Goal: Information Seeking & Learning: Check status

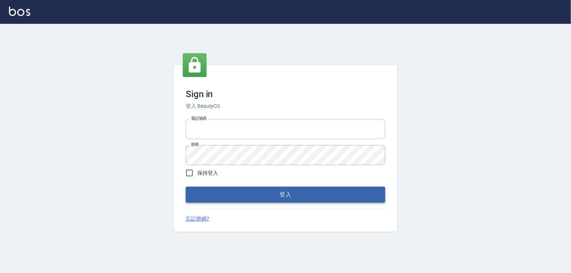
type input "6430581"
click at [286, 202] on button "登入" at bounding box center [285, 195] width 199 height 16
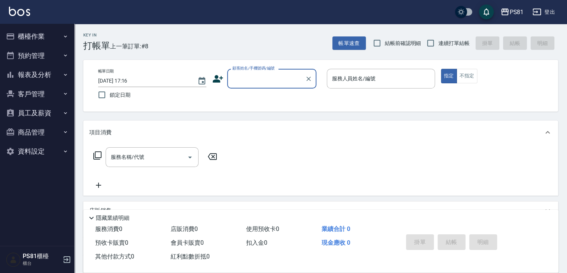
click at [42, 36] on button "櫃檯作業" at bounding box center [37, 36] width 68 height 19
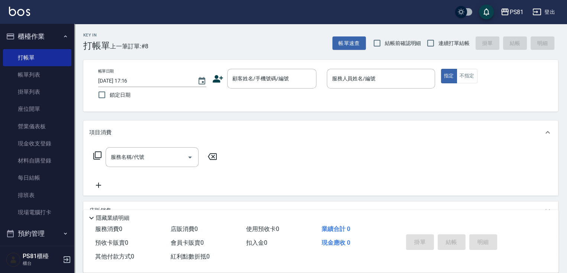
scroll to position [74, 0]
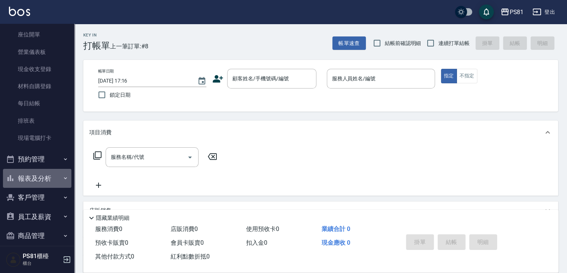
click at [46, 175] on button "報表及分析" at bounding box center [37, 178] width 68 height 19
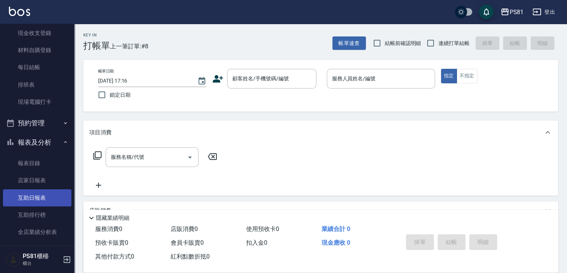
scroll to position [149, 0]
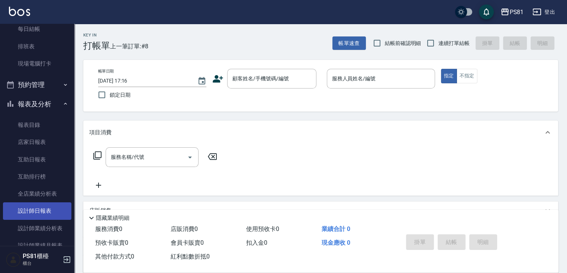
click at [51, 209] on link "設計師日報表" at bounding box center [37, 210] width 68 height 17
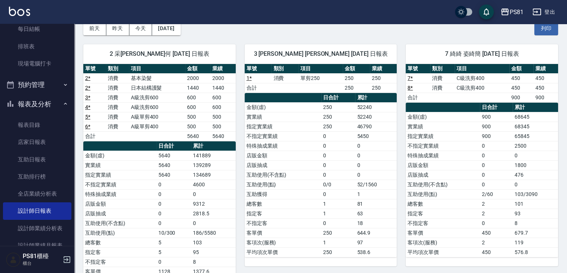
scroll to position [3, 0]
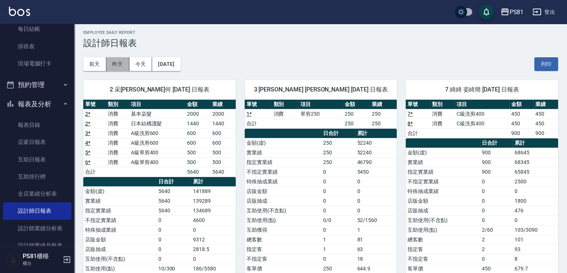
click at [109, 63] on button "昨天" at bounding box center [117, 64] width 23 height 14
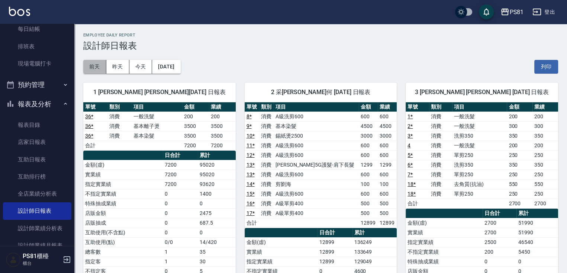
click at [97, 66] on button "前天" at bounding box center [94, 67] width 23 height 14
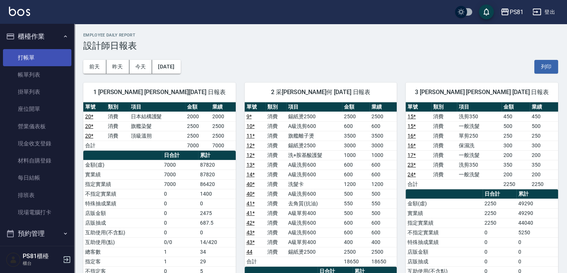
click at [39, 53] on link "打帳單" at bounding box center [37, 57] width 68 height 17
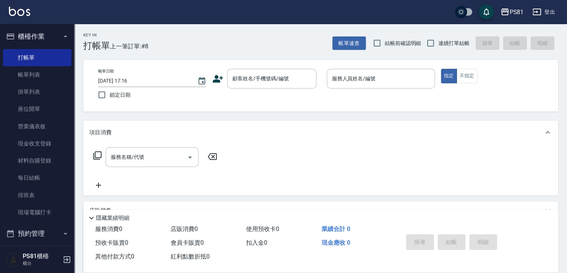
click at [522, 21] on div "PS81 登出" at bounding box center [283, 12] width 567 height 24
click at [43, 200] on link "排班表" at bounding box center [37, 195] width 68 height 17
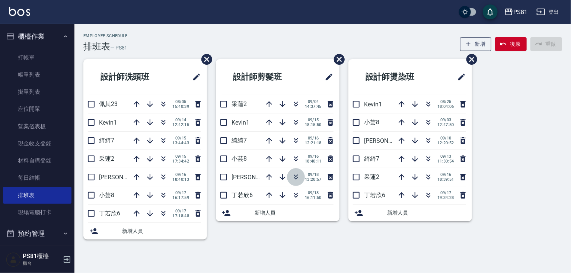
click at [296, 176] on icon "button" at bounding box center [296, 175] width 4 height 3
